Goal: Information Seeking & Learning: Learn about a topic

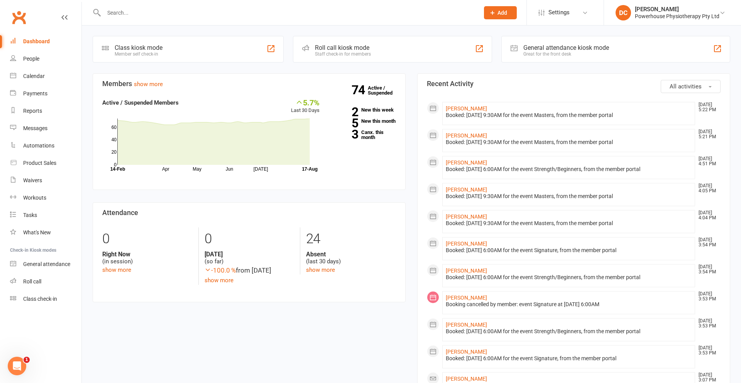
scroll to position [31, 0]
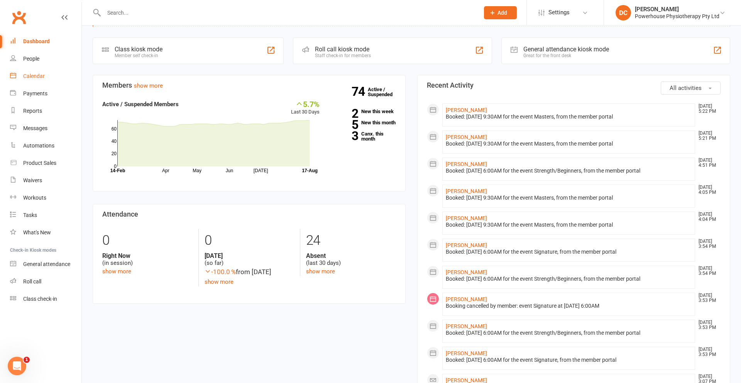
click at [36, 75] on div "Calendar" at bounding box center [34, 76] width 22 height 6
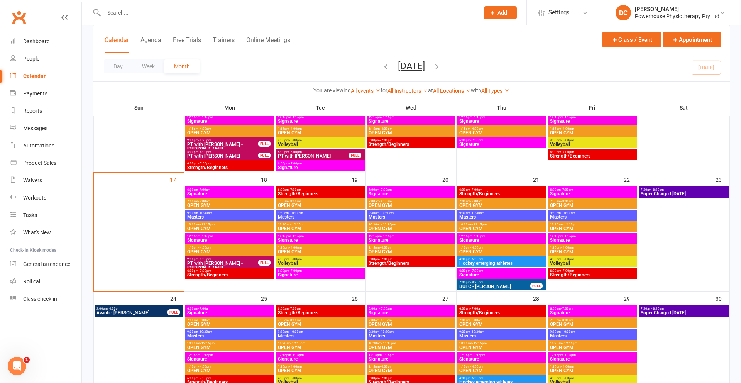
scroll to position [350, 0]
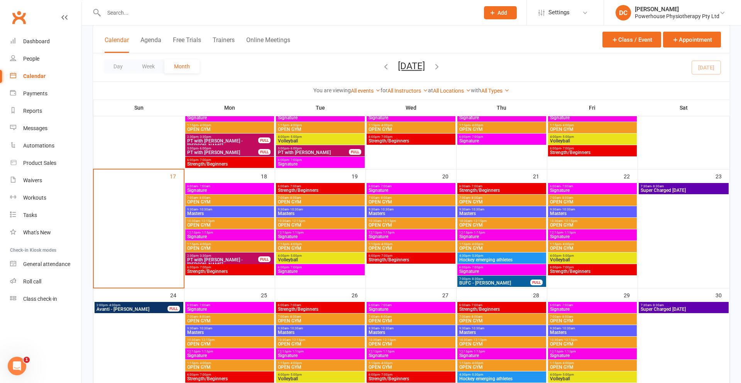
click at [228, 189] on span "Signature" at bounding box center [230, 190] width 86 height 5
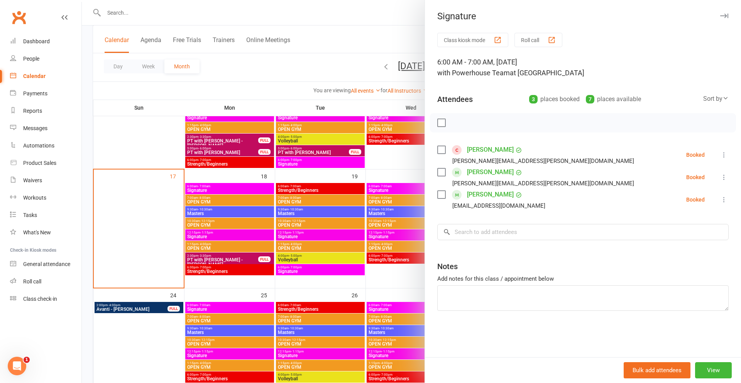
click at [724, 15] on icon "button" at bounding box center [724, 16] width 8 height 5
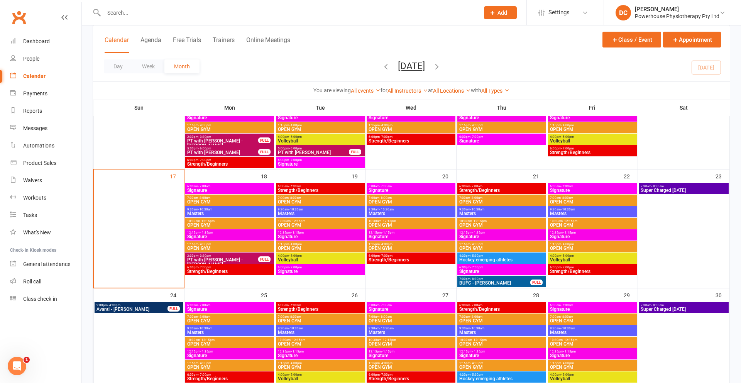
click at [332, 189] on span "Strength/Beginners" at bounding box center [320, 190] width 86 height 5
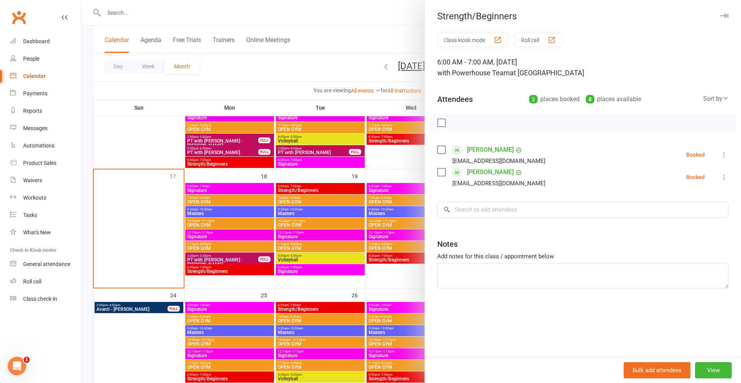
click at [724, 15] on icon "button" at bounding box center [724, 16] width 8 height 5
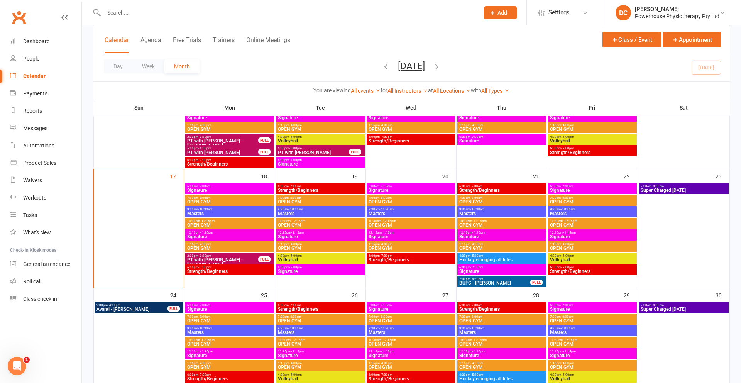
click at [486, 187] on span "6:00am - 7:00am" at bounding box center [502, 185] width 86 height 3
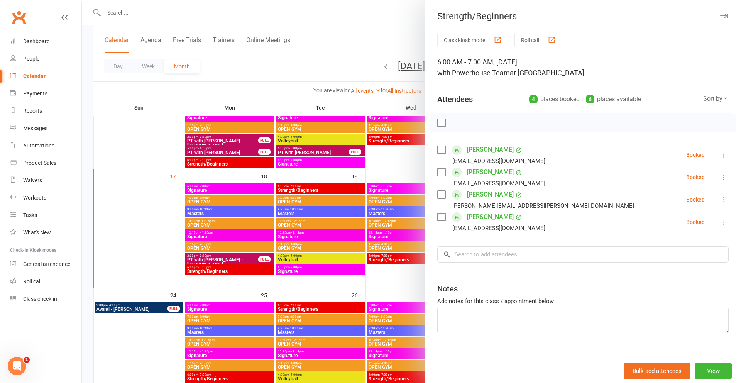
click at [724, 15] on icon "button" at bounding box center [724, 16] width 8 height 5
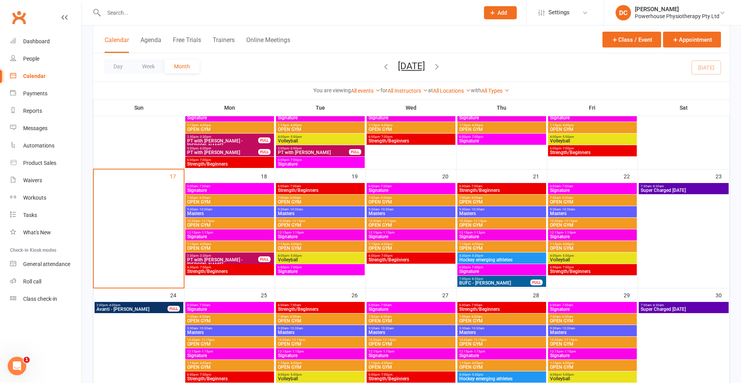
click at [419, 191] on span "Signature" at bounding box center [411, 190] width 86 height 5
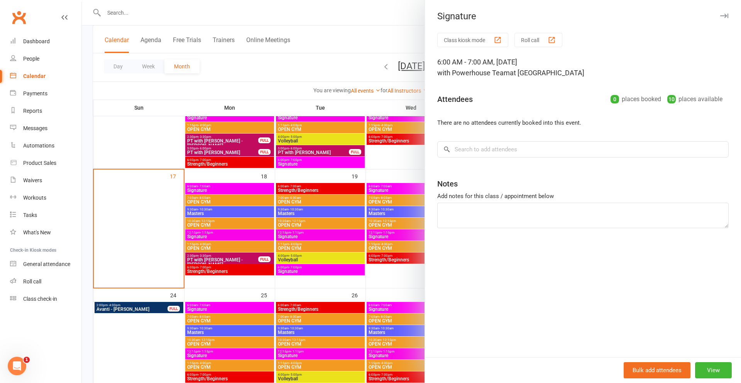
click at [726, 15] on icon "button" at bounding box center [724, 16] width 8 height 5
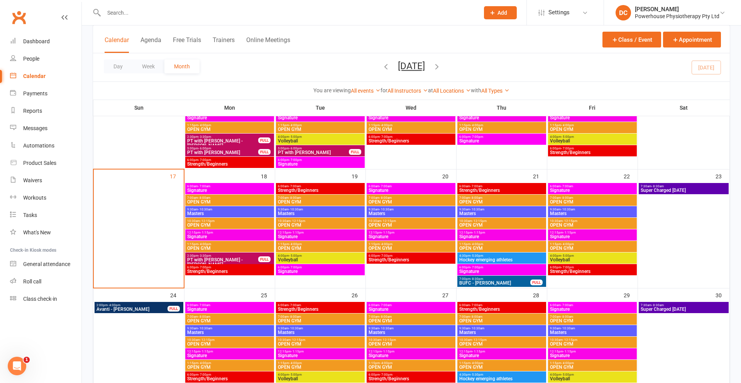
click at [603, 189] on span "Signature" at bounding box center [593, 190] width 86 height 5
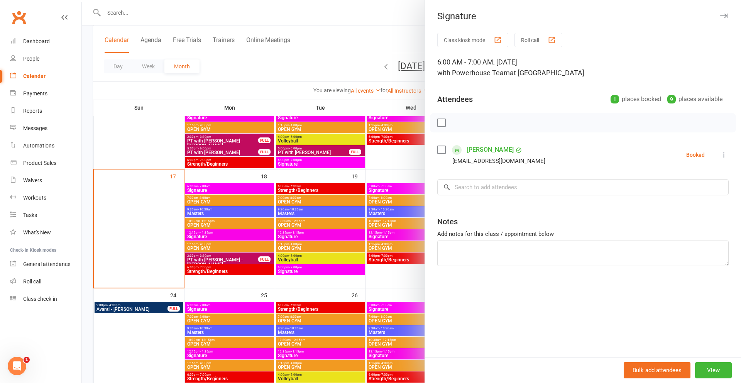
click at [724, 15] on icon "button" at bounding box center [724, 16] width 8 height 5
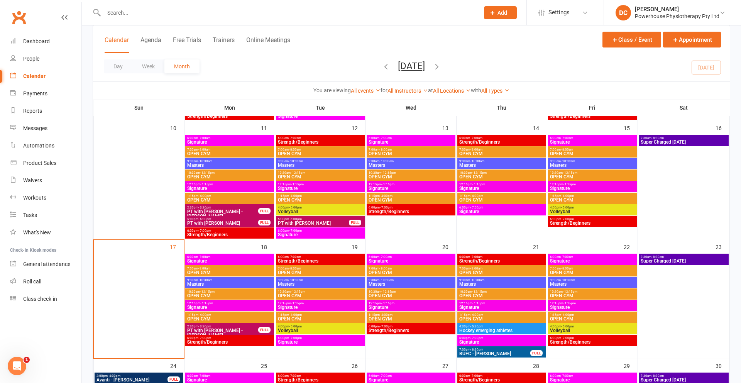
scroll to position [278, 0]
